Goal: Task Accomplishment & Management: Manage account settings

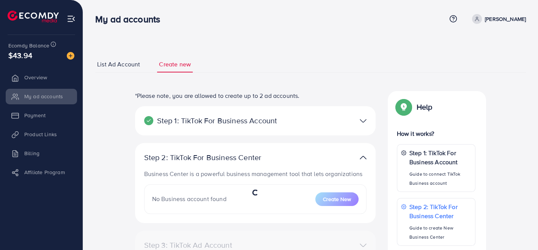
select select
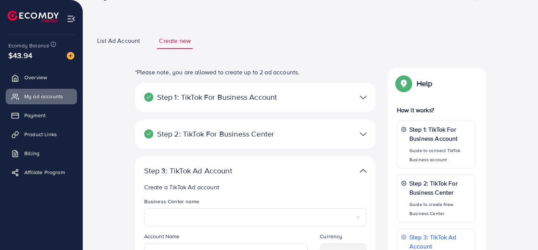
scroll to position [20, 0]
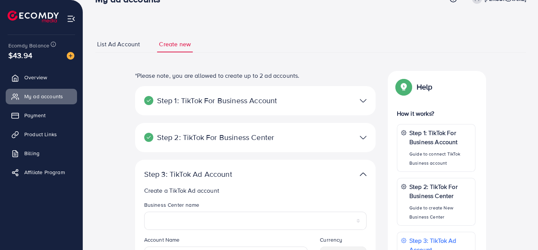
click at [353, 98] on div at bounding box center [334, 100] width 78 height 11
click at [363, 98] on img at bounding box center [363, 100] width 7 height 11
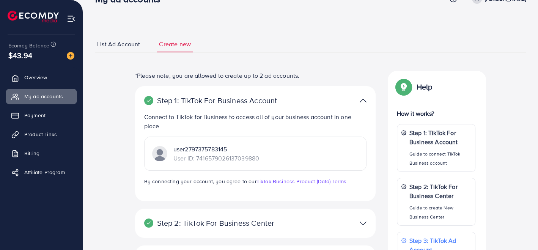
drag, startPoint x: 202, startPoint y: 156, endPoint x: 295, endPoint y: 153, distance: 93.8
click at [295, 153] on div "user2797375783145 User ID: 7416579026137039880" at bounding box center [255, 154] width 222 height 34
drag, startPoint x: 309, startPoint y: 80, endPoint x: 346, endPoint y: 79, distance: 37.2
click at [346, 79] on p "*Please note, you are allowed to create up to 2 ad accounts." at bounding box center [255, 75] width 241 height 9
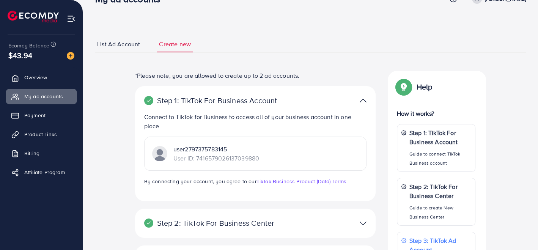
click at [346, 79] on p "*Please note, you are allowed to create up to 2 ad accounts." at bounding box center [255, 75] width 241 height 9
click at [303, 181] on link "TikTok Business Product (Data) Terms" at bounding box center [302, 182] width 90 height 8
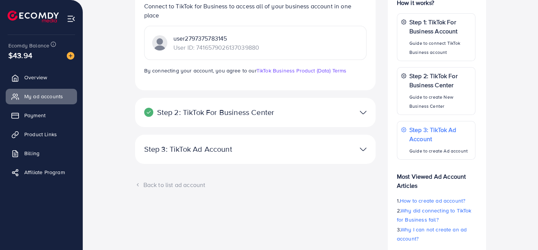
scroll to position [183, 0]
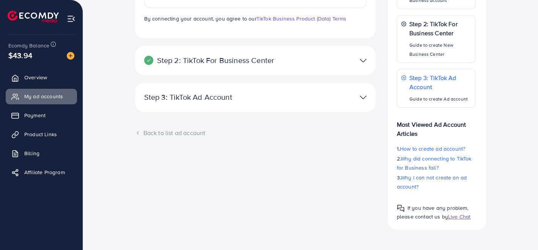
click at [145, 132] on div "Back to list ad account" at bounding box center [255, 133] width 241 height 9
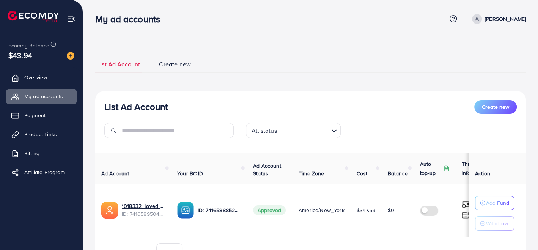
scroll to position [42, 0]
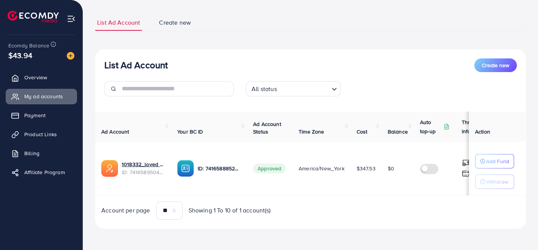
drag, startPoint x: 267, startPoint y: 236, endPoint x: 397, endPoint y: 254, distance: 130.8
click at [397, 208] on html "My ad accounts Help Center Contact Support Term and policy About Us [PERSON_NAM…" at bounding box center [269, 83] width 538 height 250
click at [330, 224] on div "List Ad Account Create new All status Loading... Ad Account Your BC ID Ad Accou…" at bounding box center [310, 139] width 431 height 180
drag, startPoint x: 272, startPoint y: 133, endPoint x: 292, endPoint y: 157, distance: 31.8
click at [292, 157] on table "Ad Account Your BC ID Ad Account Status Time Zone Cost Balance Auto top-up Thre…" at bounding box center [332, 154] width 475 height 84
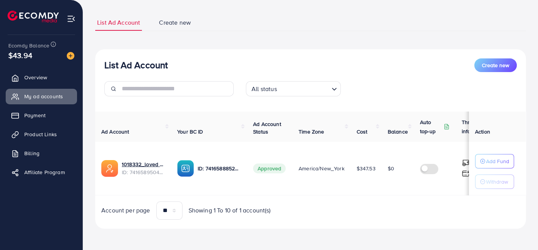
click at [320, 231] on div "List Ad Account Create new List Ad Account Create new All status Loading... Ad …" at bounding box center [310, 121] width 431 height 233
drag, startPoint x: 354, startPoint y: 196, endPoint x: 449, endPoint y: 183, distance: 96.5
click at [449, 183] on div "Ad Account Your BC ID Ad Account Status Time Zone Cost Balance Auto top-up Thre…" at bounding box center [310, 166] width 431 height 108
click at [197, 133] on span "Your BC ID" at bounding box center [190, 132] width 26 height 8
click at [184, 169] on img at bounding box center [185, 168] width 17 height 17
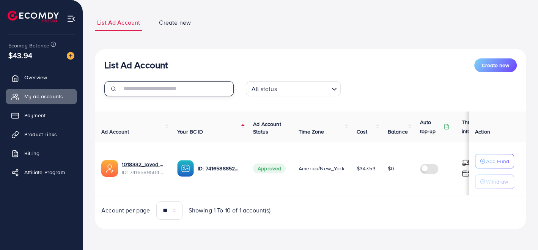
click at [208, 91] on input "text" at bounding box center [178, 88] width 112 height 15
click at [183, 31] on div "List Ad Account Create new List Ad Account Create new All status Loading... Ad …" at bounding box center [310, 121] width 431 height 214
click at [187, 14] on link "Create new" at bounding box center [175, 22] width 36 height 16
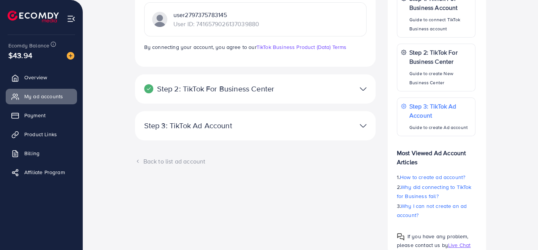
scroll to position [183, 0]
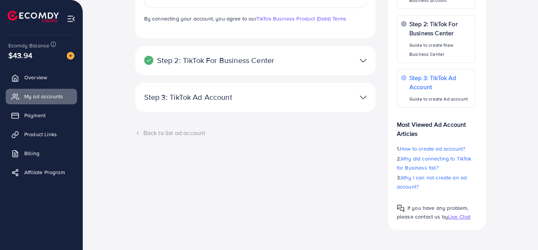
click at [353, 92] on div at bounding box center [334, 97] width 78 height 11
click at [368, 99] on div at bounding box center [334, 97] width 78 height 11
click at [361, 95] on img at bounding box center [363, 97] width 7 height 11
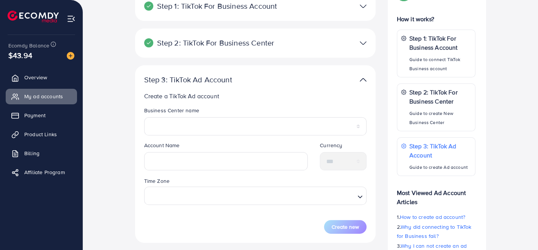
scroll to position [100, 0]
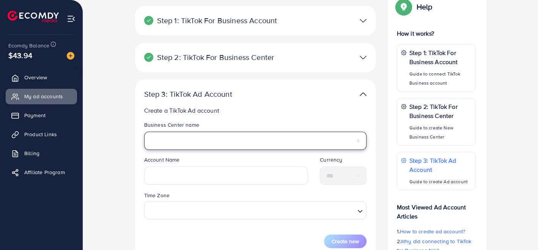
click at [284, 146] on select "**********" at bounding box center [255, 141] width 222 height 18
select select "**********"
click at [144, 132] on select "**********" at bounding box center [255, 141] width 222 height 18
